Goal: Information Seeking & Learning: Find contact information

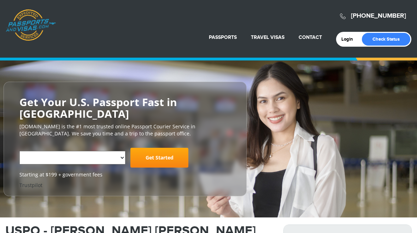
select select "**********"
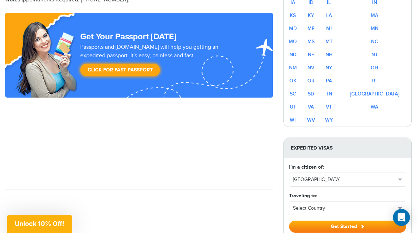
scroll to position [495, 0]
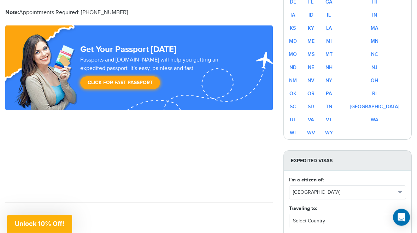
click at [378, 117] on link "WA" at bounding box center [374, 120] width 7 height 6
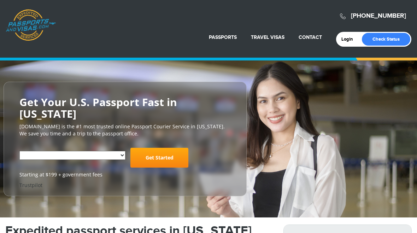
click at [399, 107] on div "**********" at bounding box center [208, 139] width 417 height 115
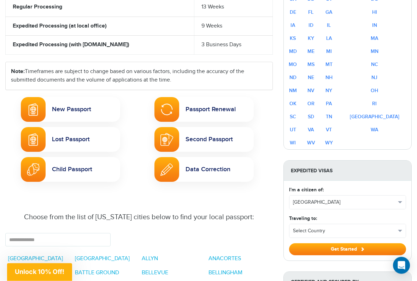
scroll to position [352, 0]
click at [66, 113] on link "New Passport" at bounding box center [70, 109] width 99 height 25
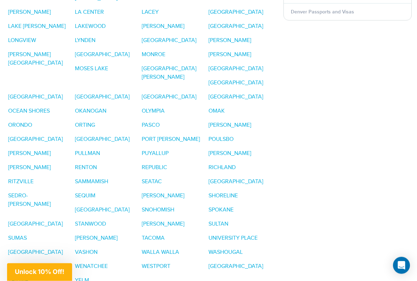
scroll to position [792, 0]
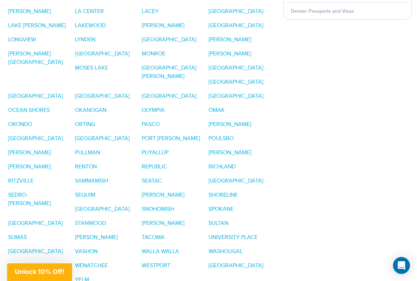
click at [209, 206] on link "SPOKANE" at bounding box center [221, 209] width 25 height 7
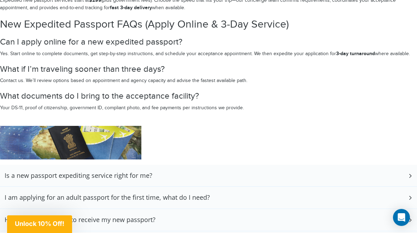
scroll to position [1356, 0]
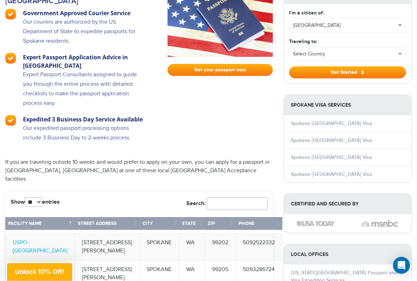
scroll to position [646, 0]
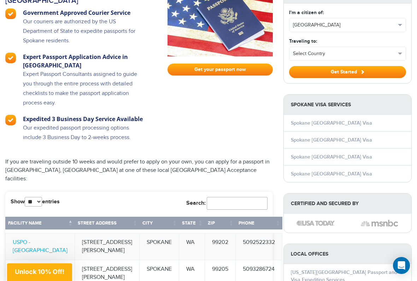
click at [30, 233] on link "USPO - [GEOGRAPHIC_DATA]" at bounding box center [40, 246] width 55 height 15
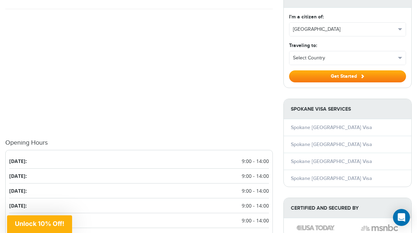
scroll to position [657, 0]
